Goal: Browse casually

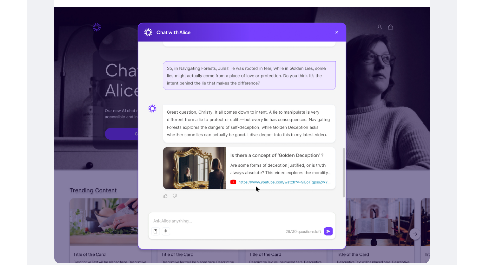
scroll to position [374, 0]
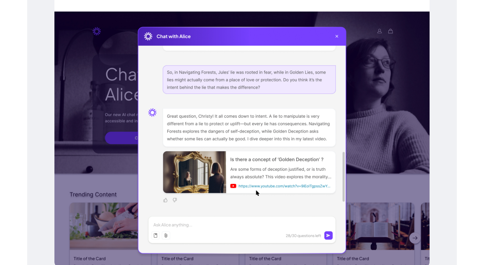
click at [368, 129] on div at bounding box center [241, 140] width 375 height 256
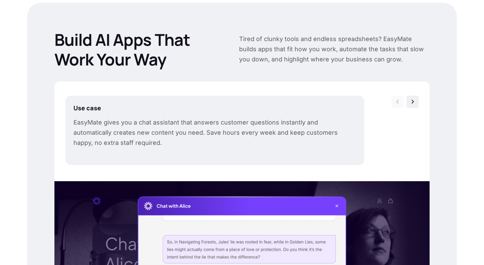
scroll to position [136, 0]
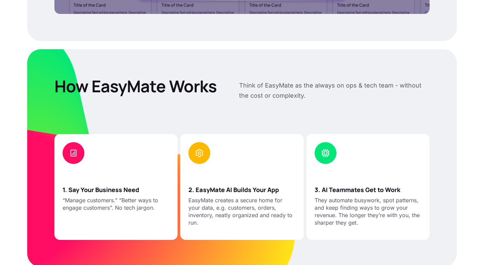
scroll to position [637, 0]
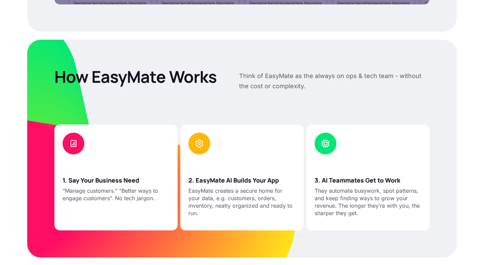
drag, startPoint x: 239, startPoint y: 74, endPoint x: 314, endPoint y: 94, distance: 78.1
click at [318, 96] on header "How EasyMate Works Think of EasyMate as the always on ops & tech team - without…" at bounding box center [241, 82] width 375 height 31
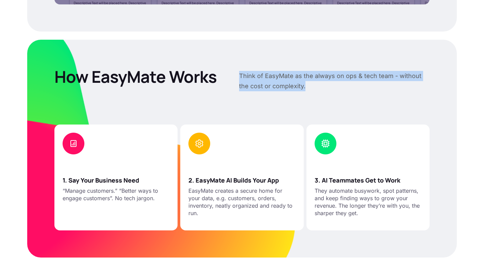
copy p "Think of EasyMate as the always on ops & tech team - without the cost or comple…"
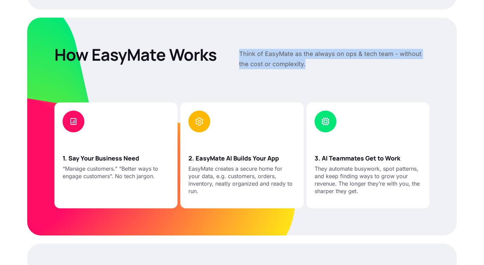
scroll to position [705, 0]
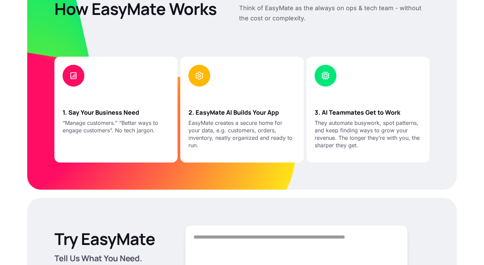
click at [142, 90] on div at bounding box center [115, 79] width 123 height 44
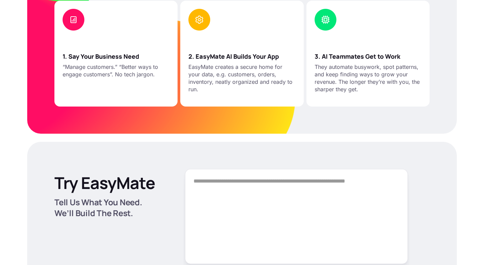
scroll to position [773, 0]
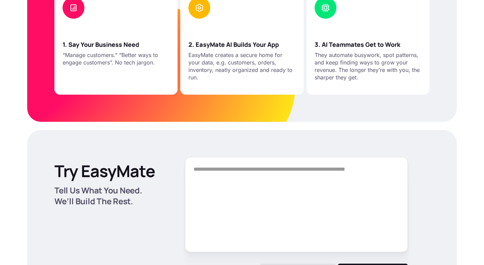
click at [322, 83] on div "3. AI Teammates Get to Work They automate busywork, spot patterns, and keep fin…" at bounding box center [367, 63] width 123 height 63
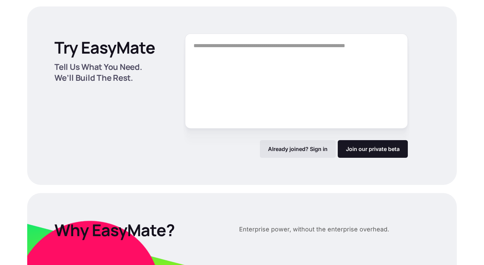
scroll to position [909, 0]
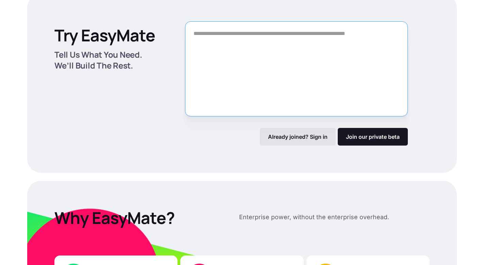
click at [322, 83] on textarea "Form" at bounding box center [296, 68] width 223 height 95
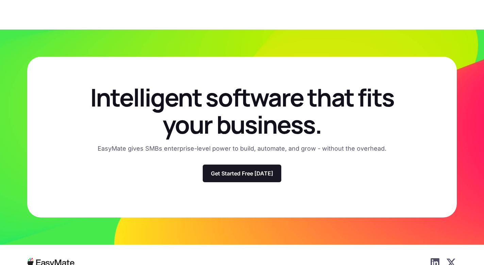
scroll to position [1990, 0]
